Goal: Task Accomplishment & Management: Manage account settings

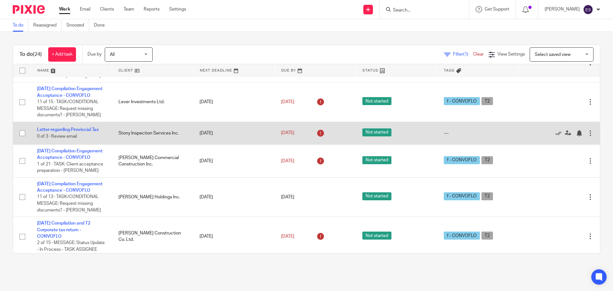
scroll to position [160, 0]
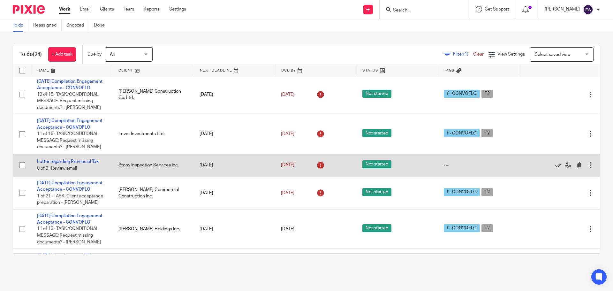
click at [373, 168] on span "Not started" at bounding box center [377, 164] width 29 height 8
click at [84, 164] on link "Letter regarding Provincial Tax" at bounding box center [68, 161] width 62 height 4
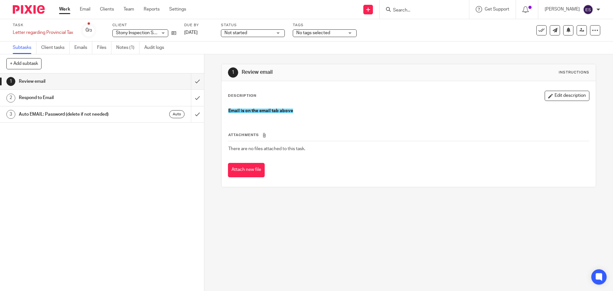
click at [236, 32] on span "Not started" at bounding box center [236, 33] width 23 height 4
click at [234, 54] on span "In progress" at bounding box center [237, 56] width 22 height 4
drag, startPoint x: 150, startPoint y: 153, endPoint x: 139, endPoint y: 147, distance: 12.3
click at [149, 153] on div "1 Review email 2 Respond to Email 3 Auto EMAIL: Password (delete if not needed)…" at bounding box center [102, 182] width 204 height 218
click at [63, 6] on div "Work Email Clients Team Reports Settings Work Email Clients Team Reports Settin…" at bounding box center [124, 9] width 143 height 19
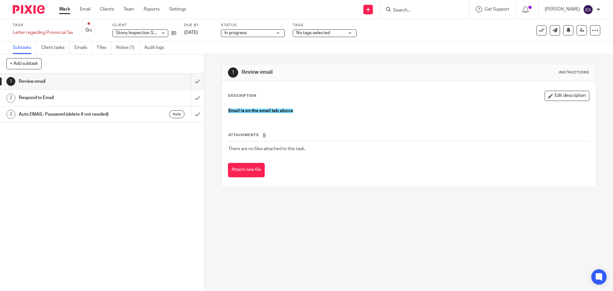
click at [64, 7] on link "Work" at bounding box center [64, 9] width 11 height 6
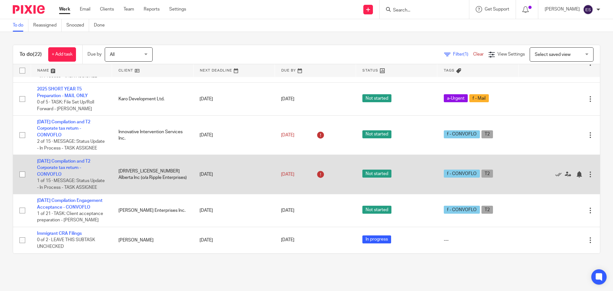
scroll to position [703, 0]
click at [59, 177] on link "[DATE] Compilation and T2 Corporate tax return - CONVOFLO" at bounding box center [63, 168] width 53 height 18
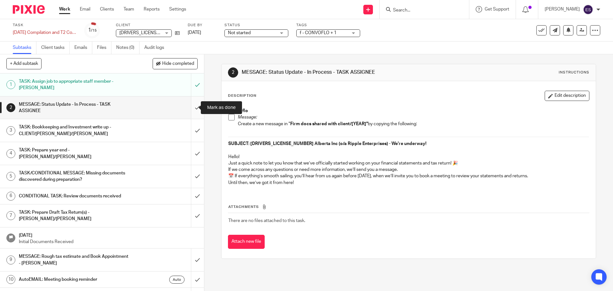
click at [193, 106] on input "submit" at bounding box center [102, 107] width 204 height 23
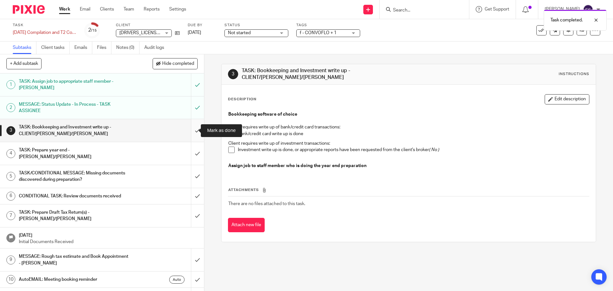
click at [189, 128] on input "submit" at bounding box center [102, 130] width 204 height 23
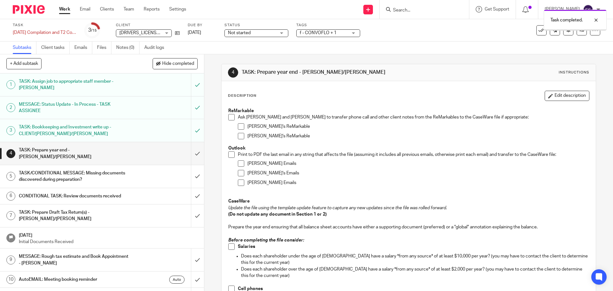
click at [66, 9] on link "Work" at bounding box center [64, 9] width 11 height 6
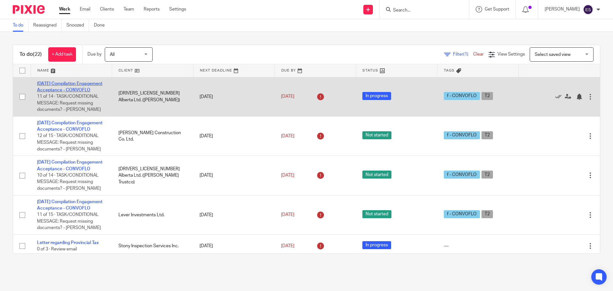
click at [71, 91] on link "2025-03-31 Compilation Engagement Acceptance - CONVOFLO" at bounding box center [70, 86] width 66 height 11
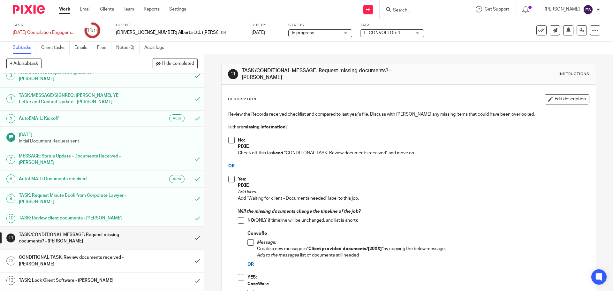
scroll to position [50, 0]
click at [191, 226] on input "submit" at bounding box center [102, 237] width 204 height 23
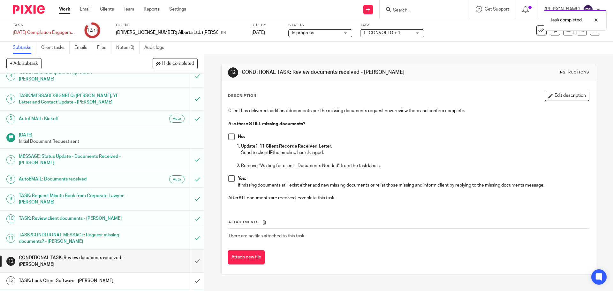
scroll to position [50, 0]
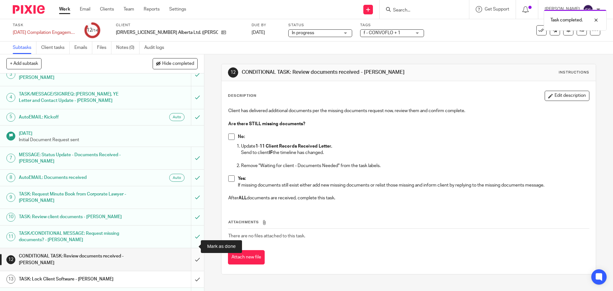
click at [189, 248] on input "submit" at bounding box center [102, 259] width 204 height 23
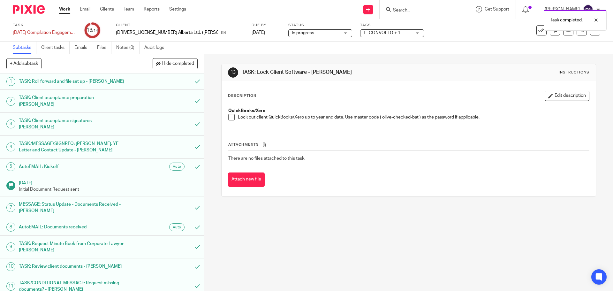
click at [61, 8] on link "Work" at bounding box center [64, 9] width 11 height 6
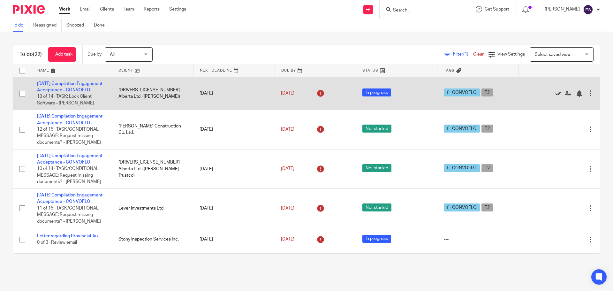
click at [556, 96] on icon at bounding box center [559, 93] width 6 height 6
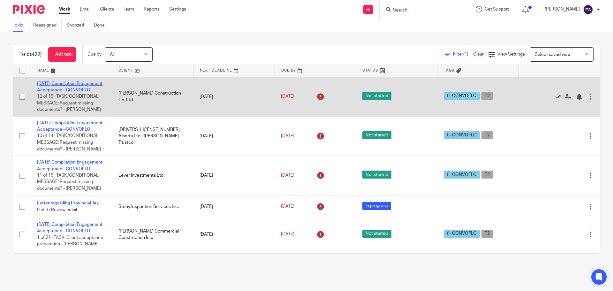
click at [73, 84] on link "[DATE] Compilation Engagement Acceptance - CONVOFLO" at bounding box center [70, 86] width 66 height 11
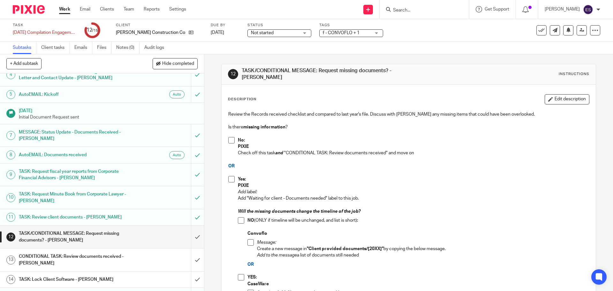
scroll to position [73, 0]
click at [61, 7] on link "Work" at bounding box center [64, 9] width 11 height 6
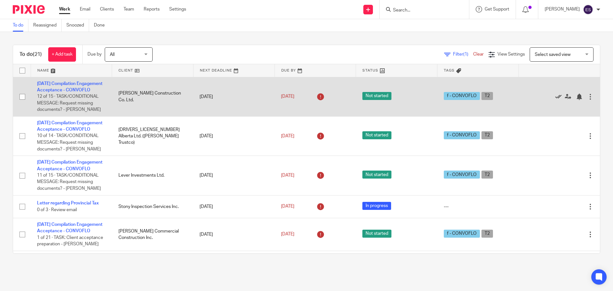
click at [556, 99] on icon at bounding box center [559, 97] width 6 height 6
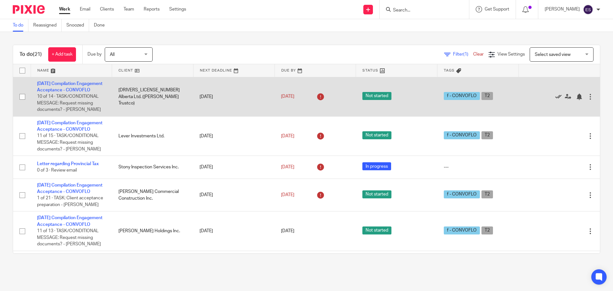
click at [556, 99] on icon at bounding box center [559, 97] width 6 height 6
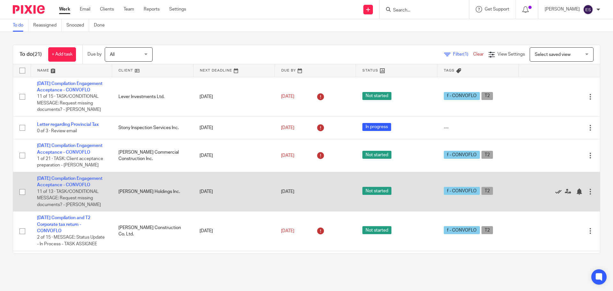
click at [556, 195] on icon at bounding box center [559, 192] width 6 height 6
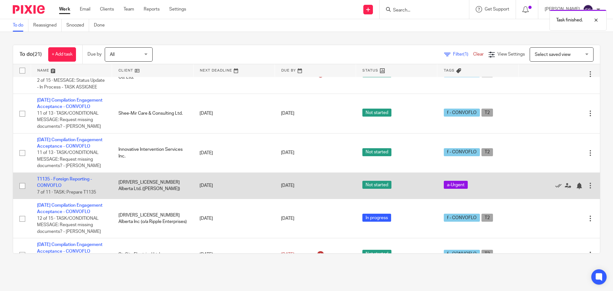
scroll to position [128, 0]
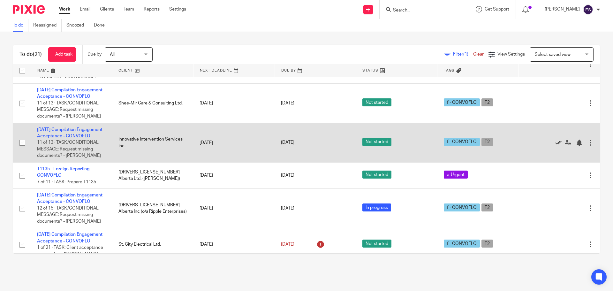
click at [556, 146] on icon at bounding box center [559, 143] width 6 height 6
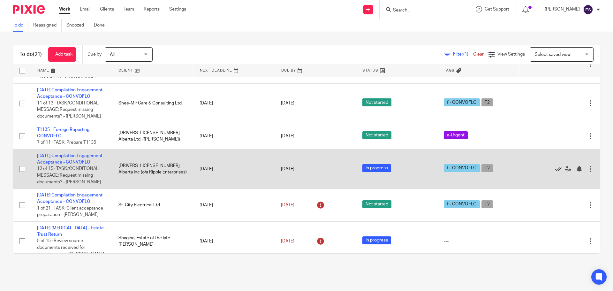
click at [556, 172] on icon at bounding box center [559, 169] width 6 height 6
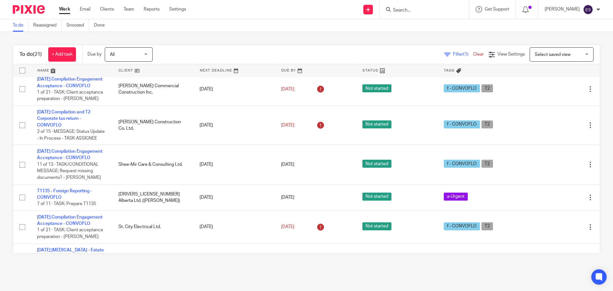
scroll to position [0, 0]
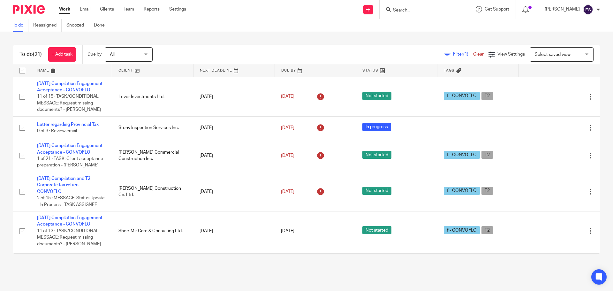
click at [407, 8] on input "Search" at bounding box center [422, 11] width 58 height 6
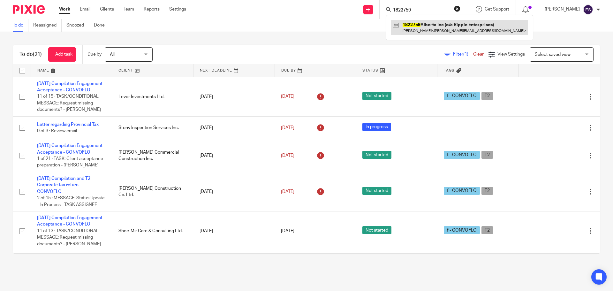
type input "1822759"
click at [455, 24] on link at bounding box center [459, 27] width 137 height 15
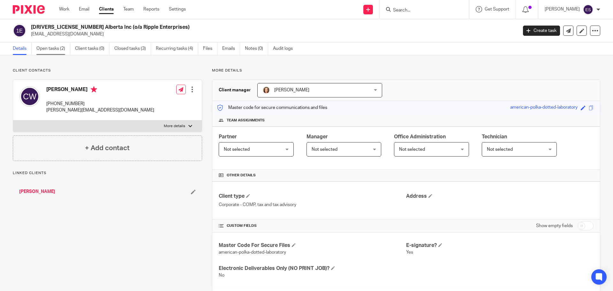
click at [51, 44] on link "Open tasks (2)" at bounding box center [53, 48] width 34 height 12
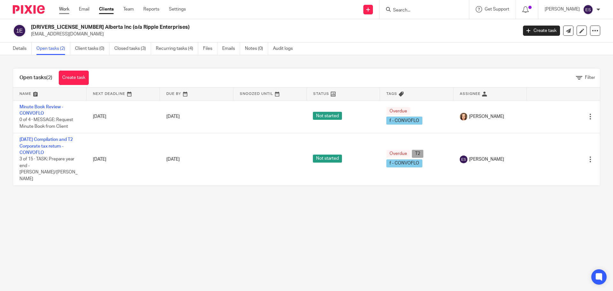
click at [62, 7] on link "Work" at bounding box center [64, 9] width 10 height 6
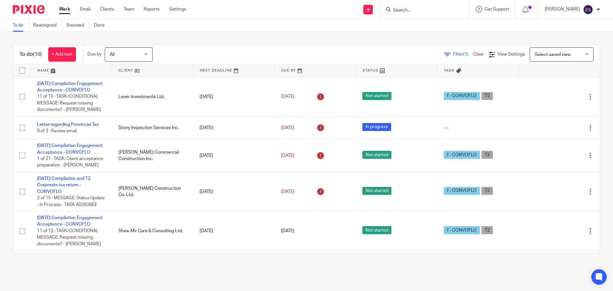
click at [65, 12] on link "Work" at bounding box center [64, 9] width 11 height 6
click at [474, 55] on link "Clear" at bounding box center [479, 54] width 11 height 4
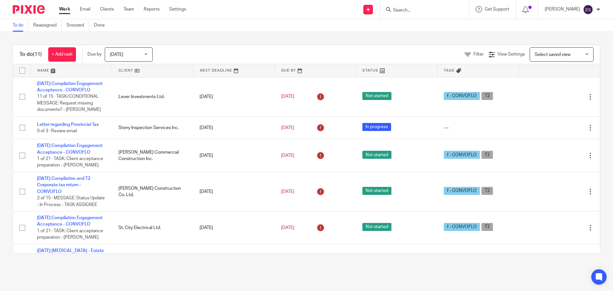
click at [66, 6] on link "Work" at bounding box center [64, 9] width 11 height 6
click at [465, 52] on icon at bounding box center [468, 54] width 6 height 6
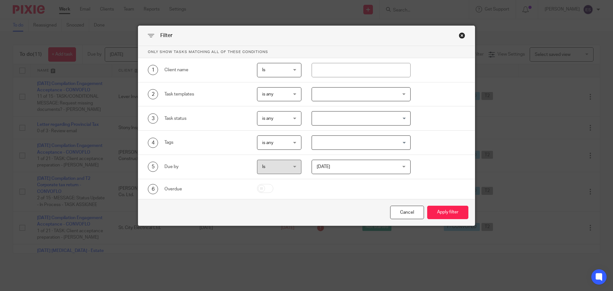
click at [291, 95] on span "is any" at bounding box center [277, 94] width 31 height 13
click at [272, 118] on li "is none" at bounding box center [277, 120] width 44 height 13
click at [293, 96] on div "is none is none" at bounding box center [279, 94] width 45 height 14
click at [270, 105] on li "is any" at bounding box center [277, 107] width 44 height 13
click at [320, 96] on div at bounding box center [361, 94] width 99 height 14
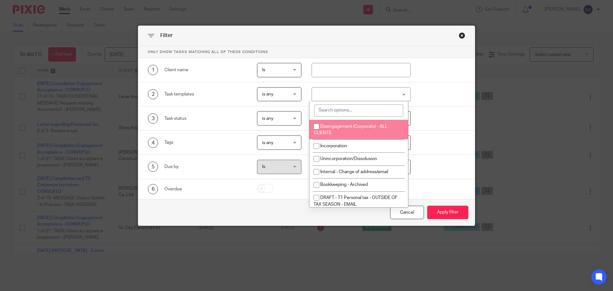
click at [346, 115] on input "search" at bounding box center [358, 110] width 89 height 12
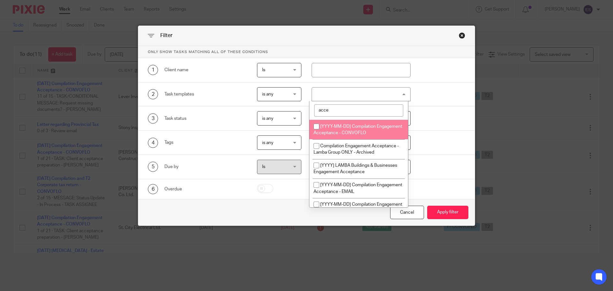
type input "acce"
click at [341, 125] on span "[YYYY-MM-DD] Compilation Engagement Acceptance - CONVOFLO" at bounding box center [358, 129] width 89 height 11
checkbox input "true"
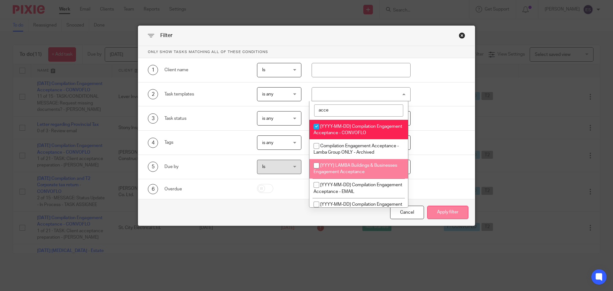
click at [453, 207] on button "Apply filter" at bounding box center [448, 213] width 41 height 14
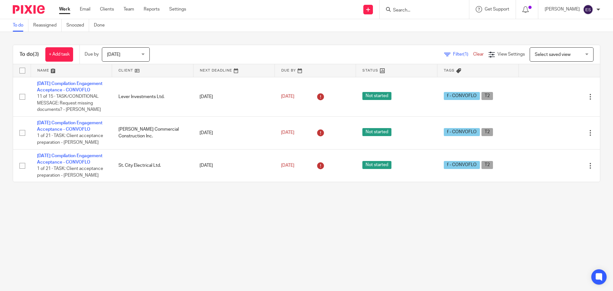
click at [453, 52] on span "Filter (1)" at bounding box center [463, 54] width 20 height 4
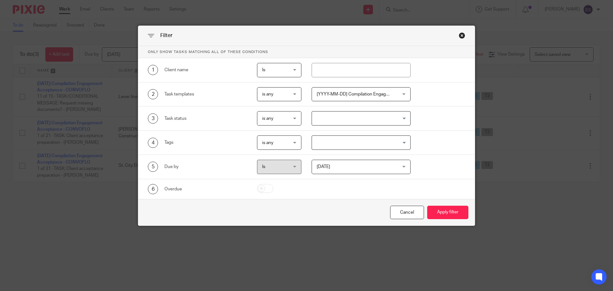
click at [295, 168] on div "Is Is" at bounding box center [279, 167] width 45 height 14
click at [295, 166] on div "Is Is" at bounding box center [279, 167] width 45 height 14
click at [317, 169] on span "[DATE]" at bounding box center [354, 166] width 75 height 13
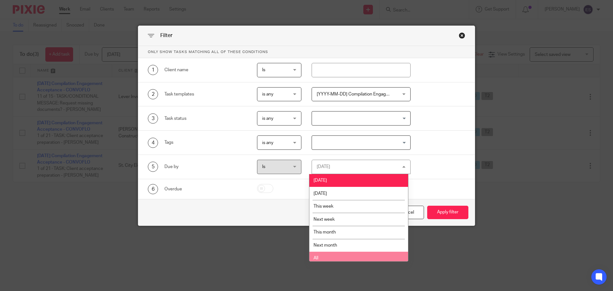
click at [313, 260] on li "All" at bounding box center [359, 258] width 99 height 13
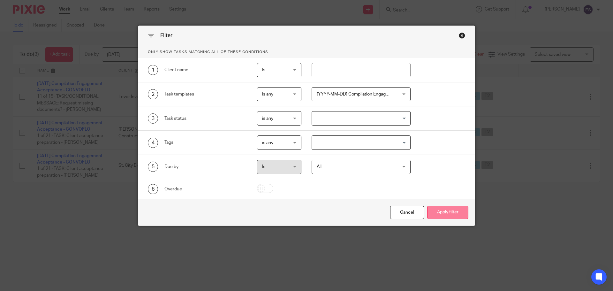
click at [449, 211] on button "Apply filter" at bounding box center [448, 213] width 41 height 14
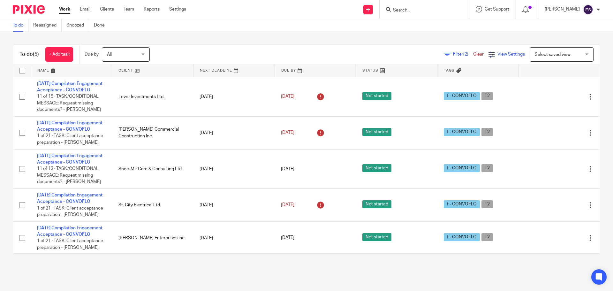
click at [498, 55] on span "View Settings" at bounding box center [511, 54] width 27 height 4
click at [479, 81] on link "Save" at bounding box center [477, 81] width 12 height 5
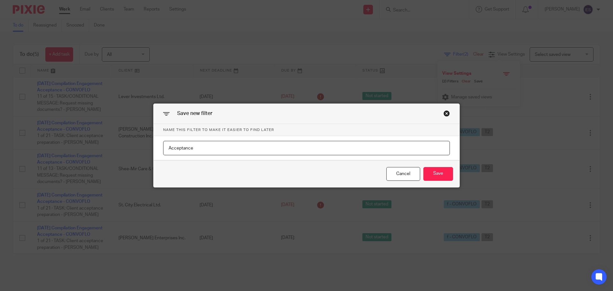
type input "Acceptance"
click at [412, 158] on div "Acceptance" at bounding box center [307, 148] width 306 height 24
click at [430, 173] on button "Save" at bounding box center [439, 174] width 30 height 14
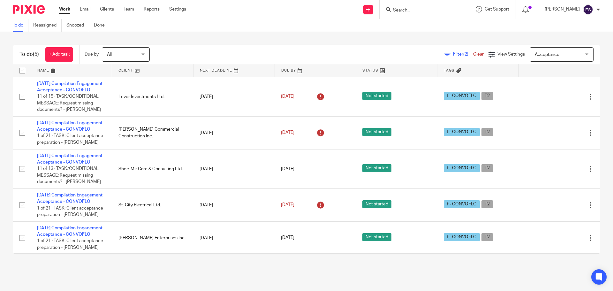
click at [538, 57] on span "Acceptance" at bounding box center [558, 54] width 47 height 13
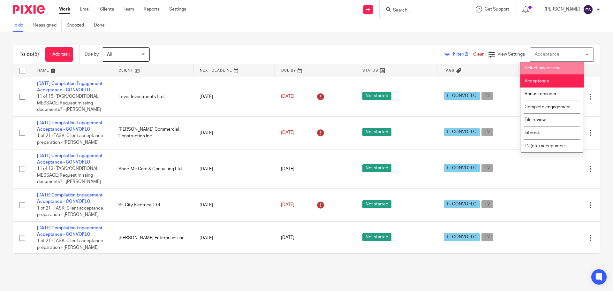
click at [536, 66] on span "Select saved view" at bounding box center [543, 68] width 36 height 4
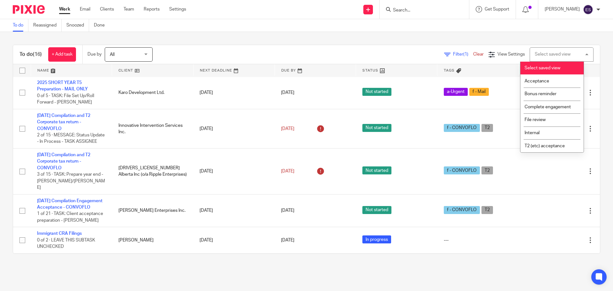
scroll to position [354, 0]
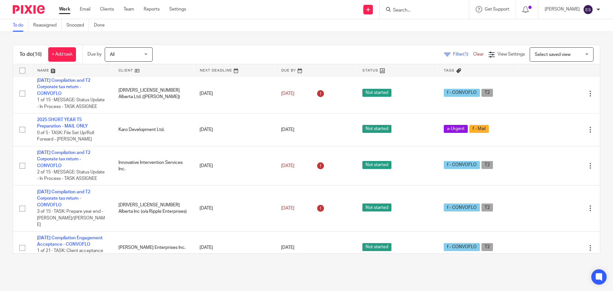
click at [321, 50] on div "Filter (1) Clear View Settings View Settings (1) Filters Clear Save Manage save…" at bounding box center [382, 54] width 436 height 14
click at [489, 53] on icon at bounding box center [492, 54] width 6 height 6
click at [374, 44] on div "To do (16) + Add task Due by All All Today Tomorrow This week Next week This mo…" at bounding box center [306, 149] width 613 height 235
click at [553, 55] on span "Select saved view" at bounding box center [553, 54] width 36 height 4
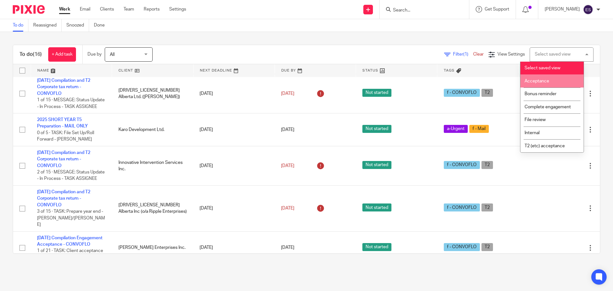
click at [552, 78] on li "Acceptance" at bounding box center [552, 80] width 63 height 13
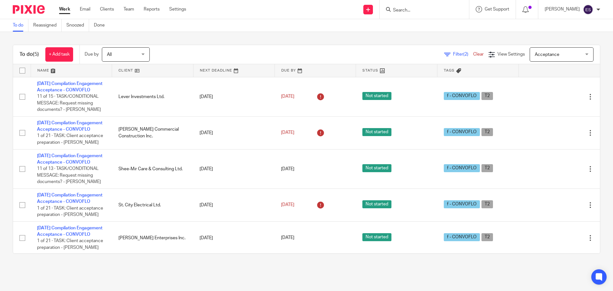
click at [63, 7] on link "Work" at bounding box center [64, 9] width 11 height 6
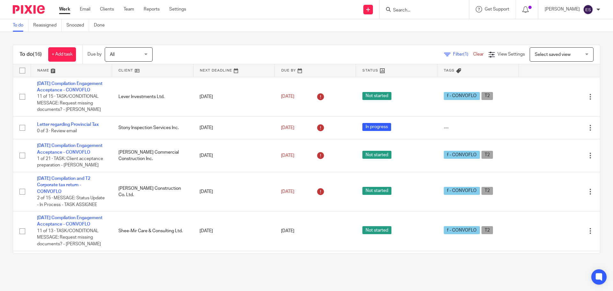
click at [530, 51] on div "Select saved view Select saved view" at bounding box center [562, 54] width 64 height 14
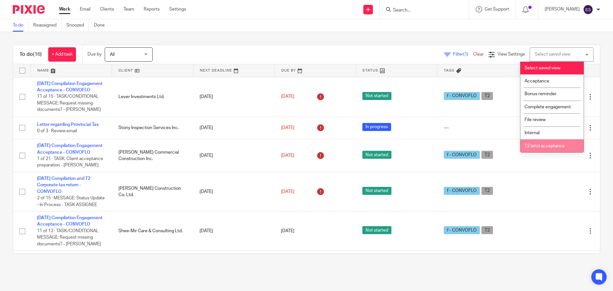
click at [540, 144] on span "T2 (etc) acceptance" at bounding box center [545, 146] width 40 height 4
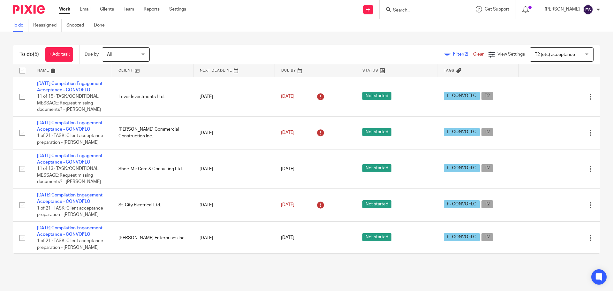
click at [548, 58] on span "T2 (etc) acceptance" at bounding box center [558, 54] width 47 height 13
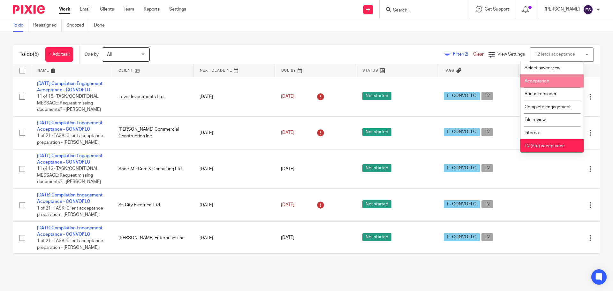
click at [545, 78] on li "Acceptance" at bounding box center [552, 80] width 63 height 13
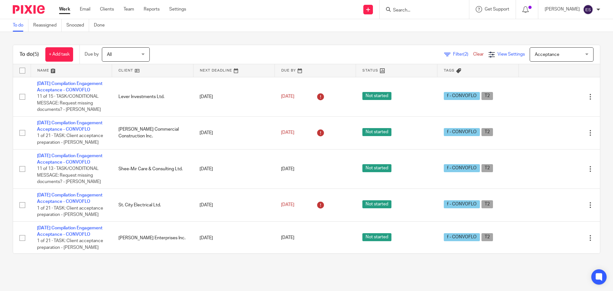
click at [489, 54] on div "View Settings" at bounding box center [507, 54] width 36 height 7
click at [356, 50] on div "Filter (2) Clear View Settings View Settings (2) Filters Clear Save Manage save…" at bounding box center [380, 54] width 439 height 14
click at [447, 52] on div "Filter (2) Clear" at bounding box center [466, 54] width 44 height 7
click at [453, 53] on span "Filter (2)" at bounding box center [463, 54] width 20 height 4
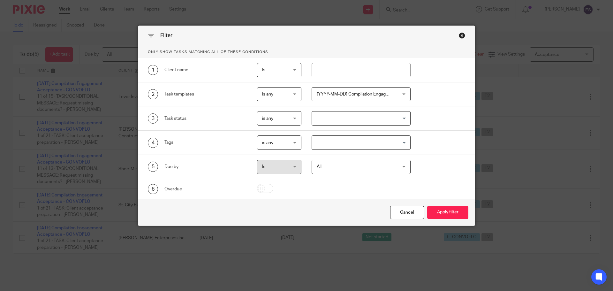
click at [290, 96] on span "is any" at bounding box center [277, 94] width 31 height 13
click at [278, 120] on li "is none" at bounding box center [277, 120] width 44 height 13
click at [351, 99] on span "[YYYY-MM-DD] Compilation Engagement Acceptance - CONVOFLO" at bounding box center [354, 94] width 75 height 13
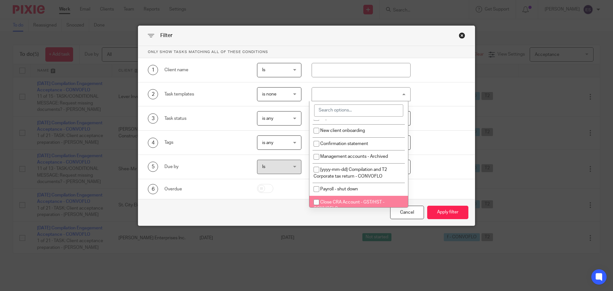
scroll to position [64, 0]
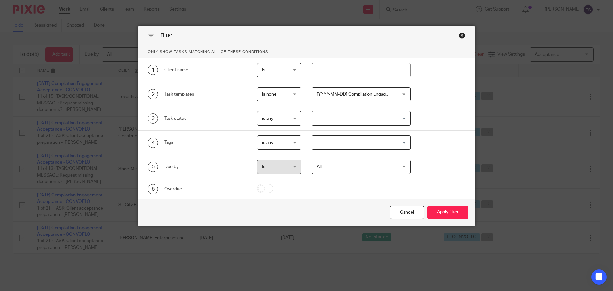
click at [246, 42] on div "Filter" at bounding box center [306, 36] width 337 height 20
click at [318, 95] on span "[YYYY-MM-DD] Compilation Engagement Acceptance - CONVOFLO" at bounding box center [385, 94] width 136 height 4
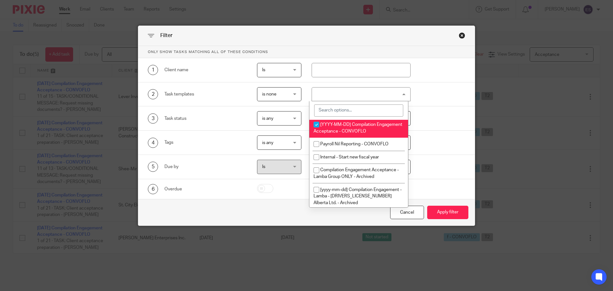
scroll to position [703, 0]
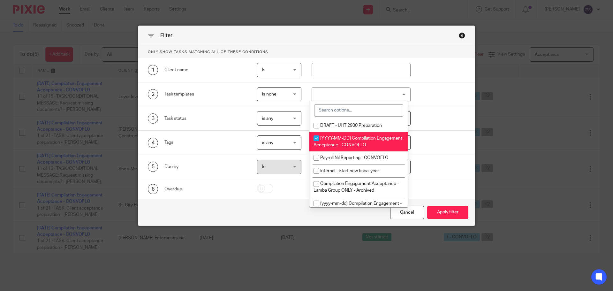
click at [318, 144] on input "checkbox" at bounding box center [317, 138] width 12 height 12
checkbox input "false"
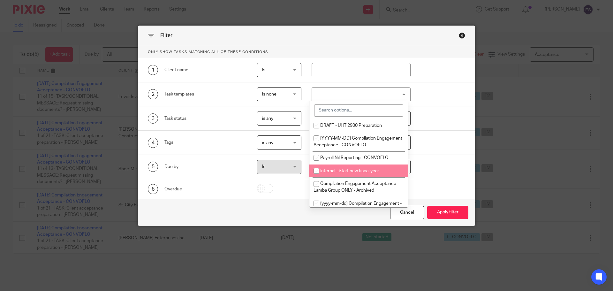
click at [228, 206] on div "Cancel Apply filter" at bounding box center [306, 212] width 337 height 27
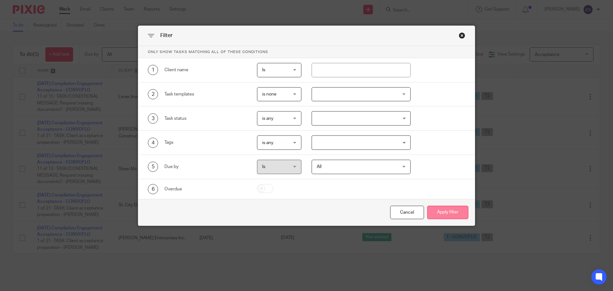
click at [439, 212] on button "Apply filter" at bounding box center [448, 213] width 41 height 14
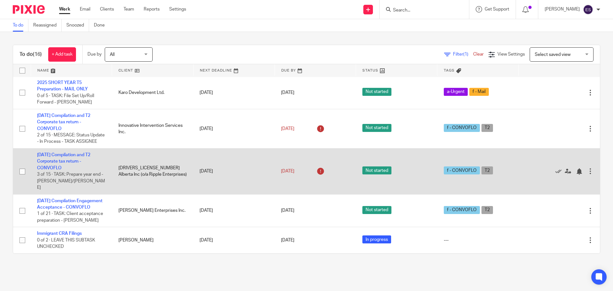
scroll to position [450, 0]
